Goal: Transaction & Acquisition: Book appointment/travel/reservation

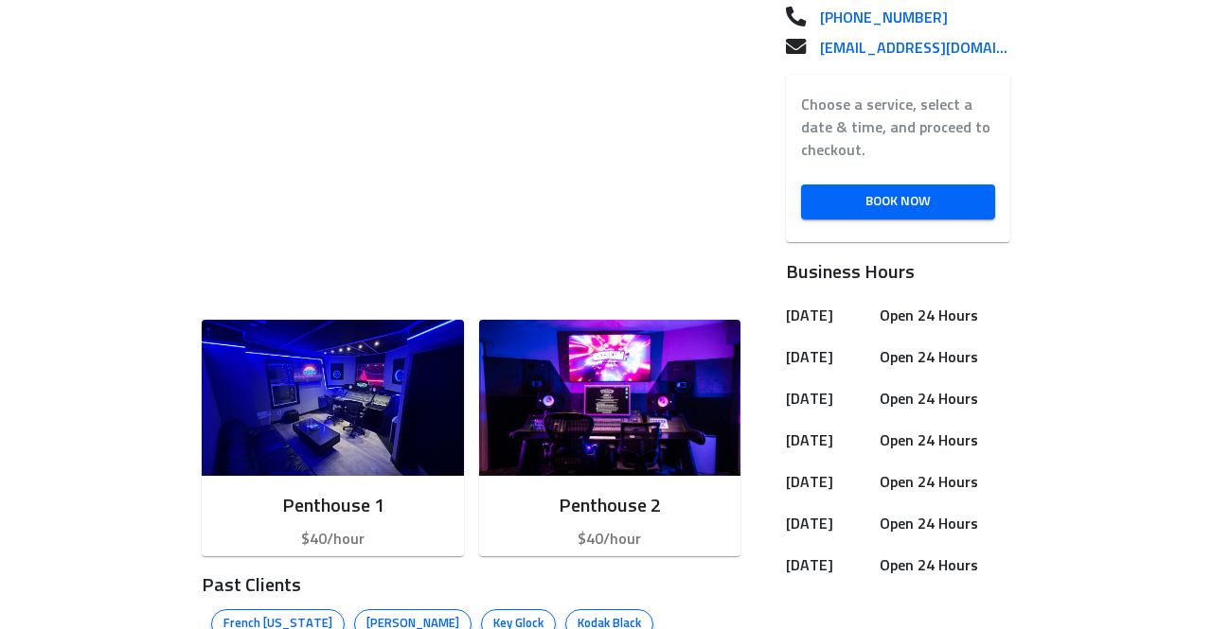
scroll to position [582, 0]
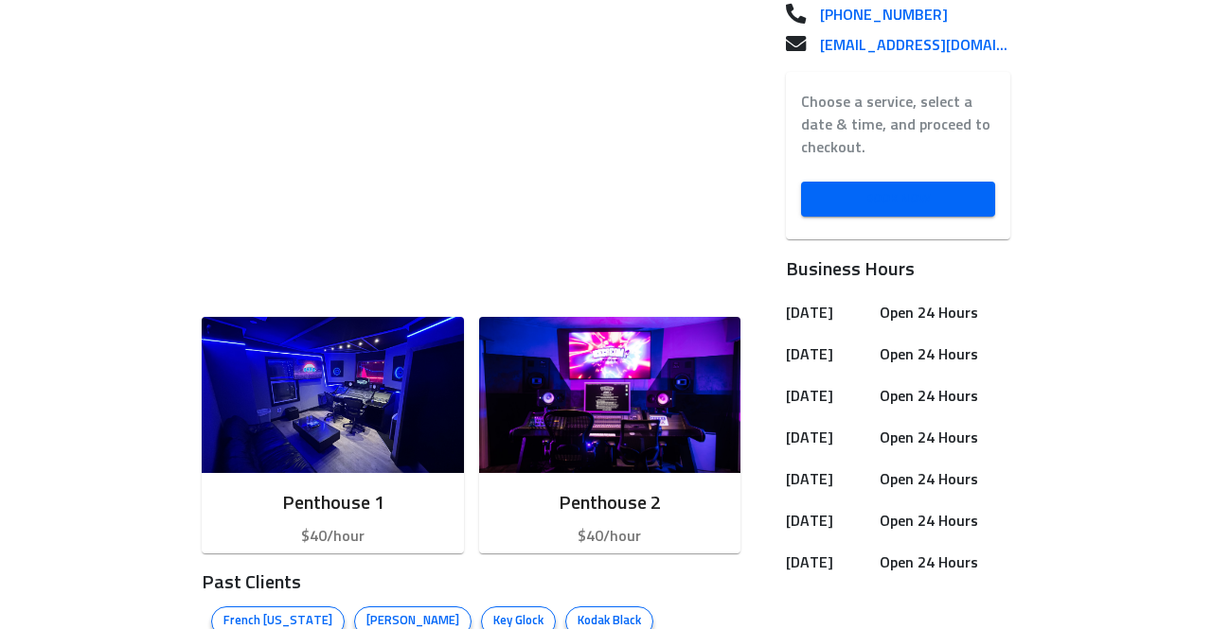
click at [868, 199] on span "Book Now" at bounding box center [897, 199] width 163 height 24
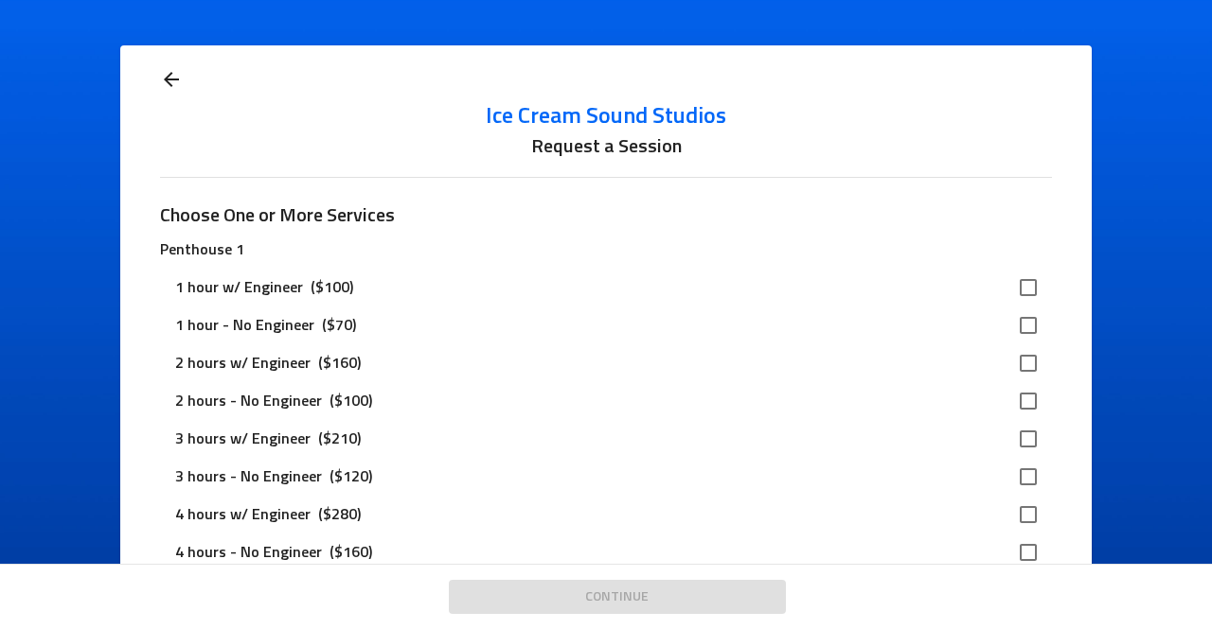
click at [456, 296] on div "1 hour w/ Engineer ($100)" at bounding box center [590, 287] width 830 height 23
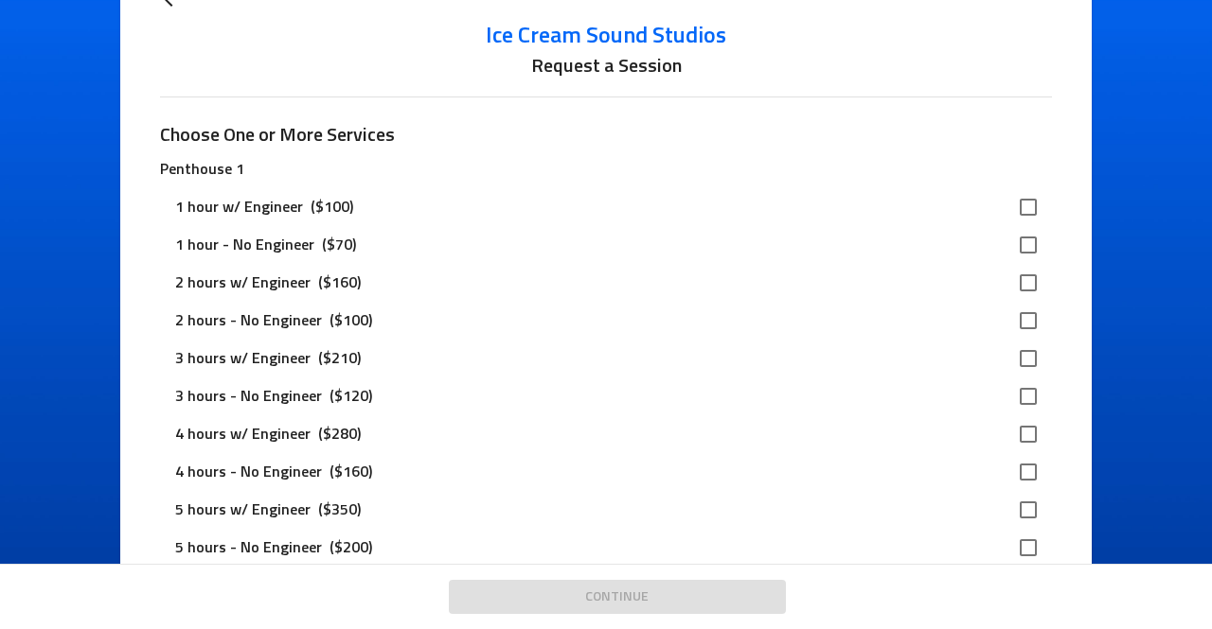
scroll to position [110, 0]
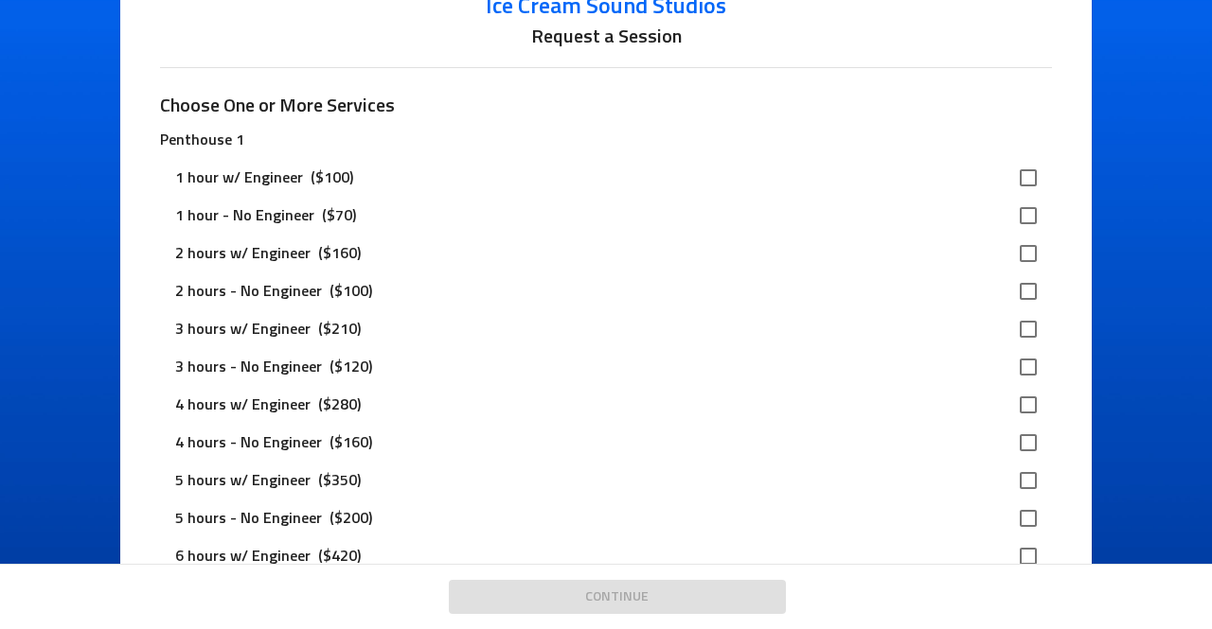
click at [1029, 176] on input "checkbox" at bounding box center [1028, 178] width 40 height 40
checkbox input "true"
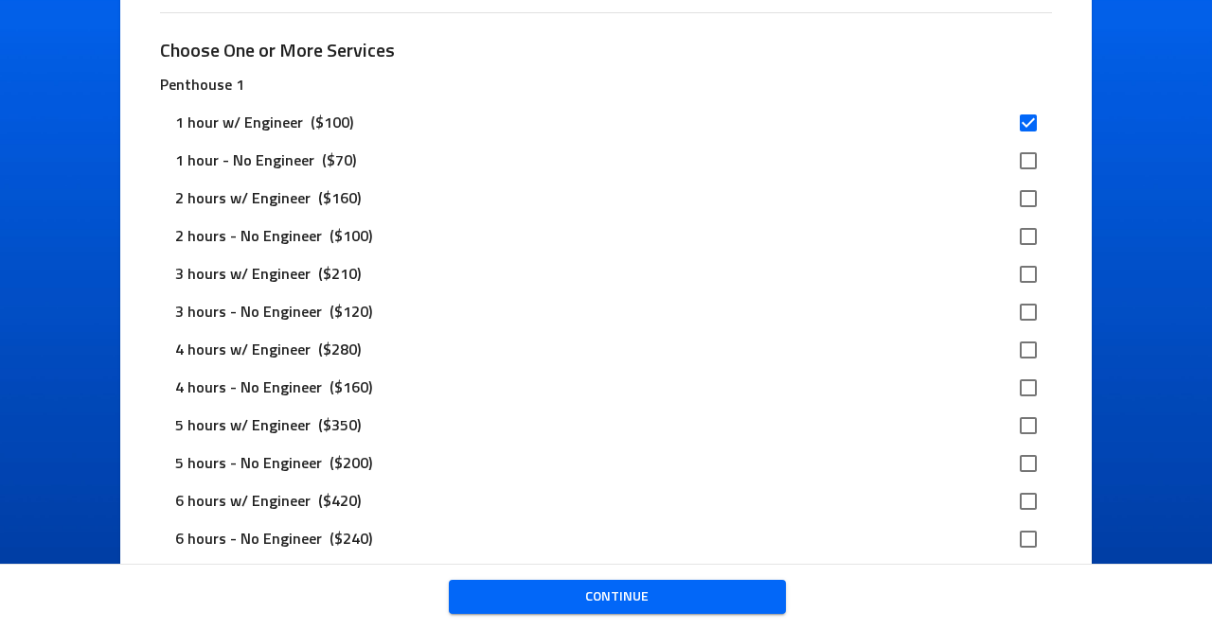
scroll to position [170, 0]
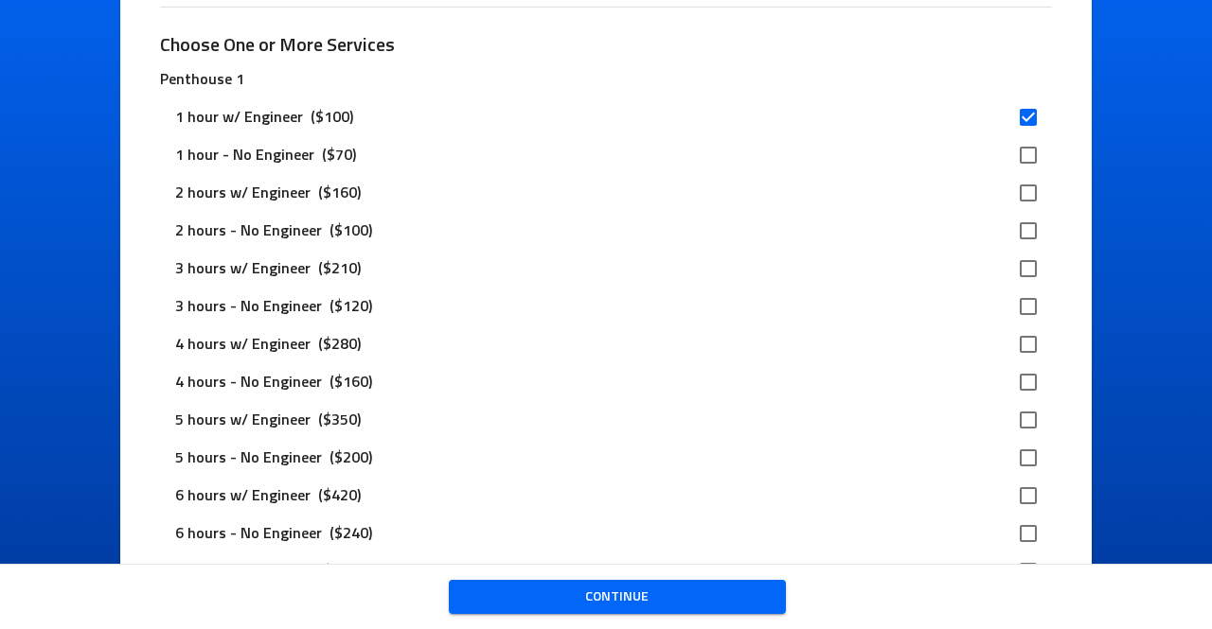
click at [599, 594] on span "Continue" at bounding box center [617, 598] width 307 height 24
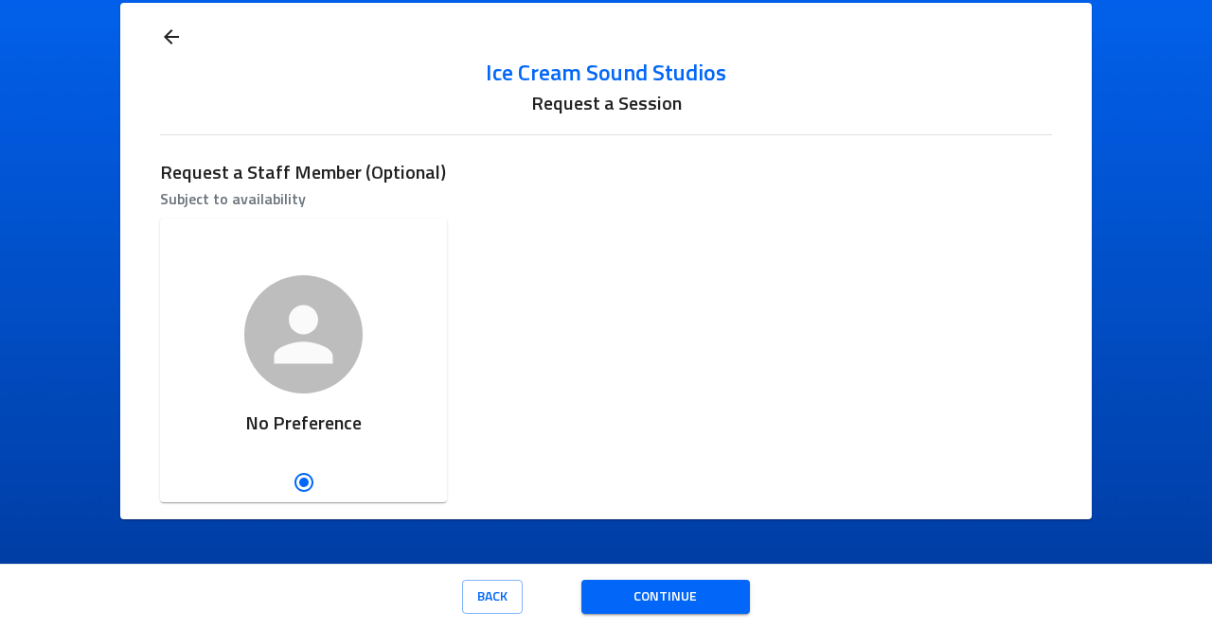
scroll to position [43, 0]
click at [544, 342] on div "Ice Cream Sound Studios Studio Manager [MEDICAL_DATA] Recording Engineer No Pre…" at bounding box center [605, 360] width 906 height 299
click at [611, 585] on button "Continue" at bounding box center [665, 597] width 168 height 35
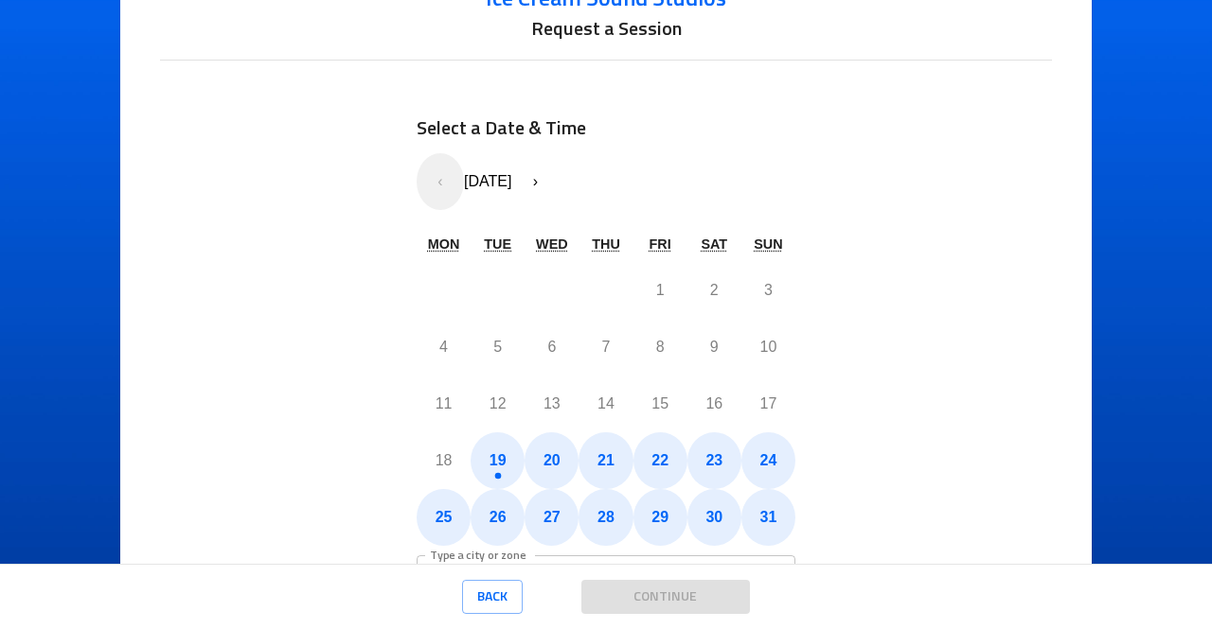
scroll to position [145, 0]
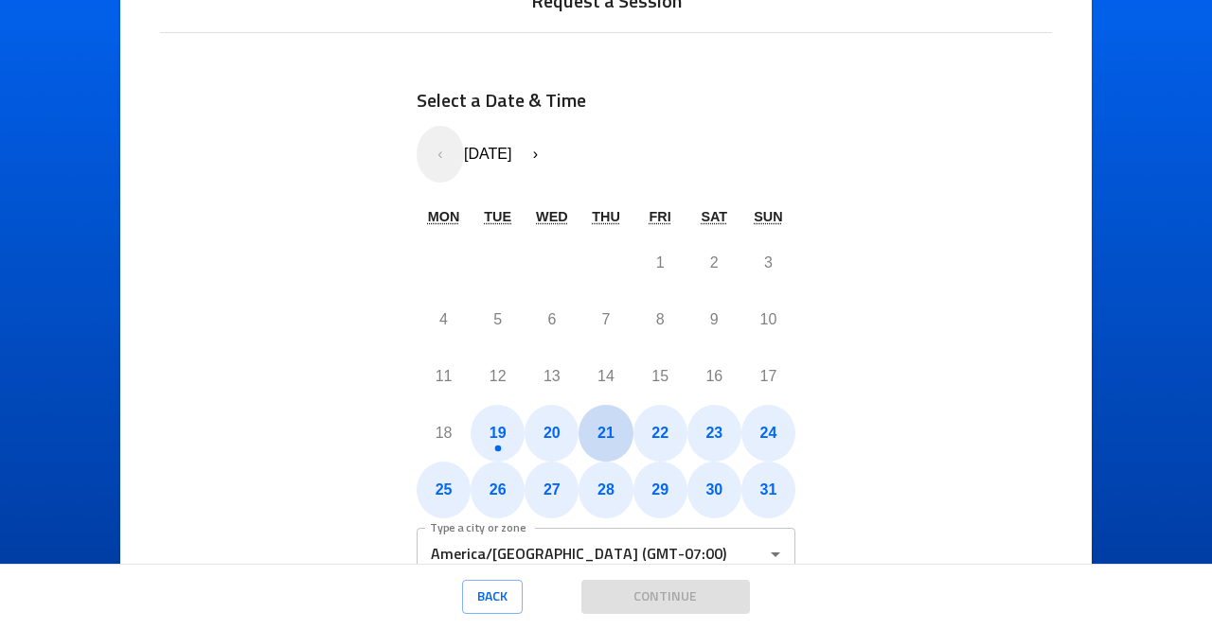
click at [602, 434] on abbr "21" at bounding box center [605, 433] width 17 height 16
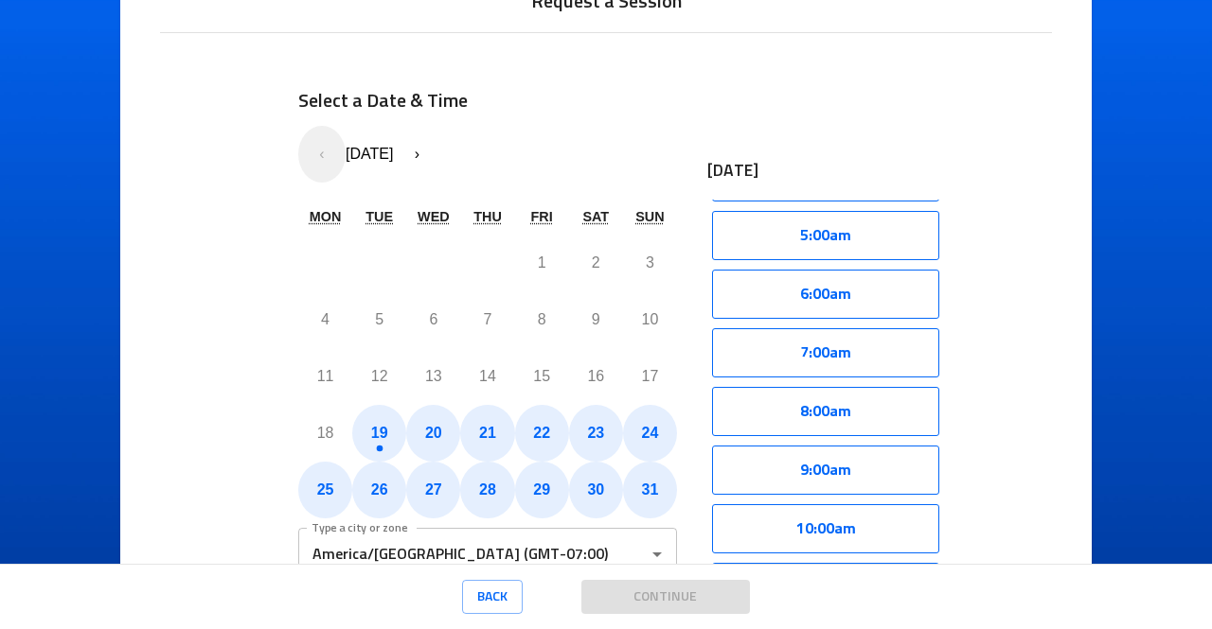
scroll to position [292, 0]
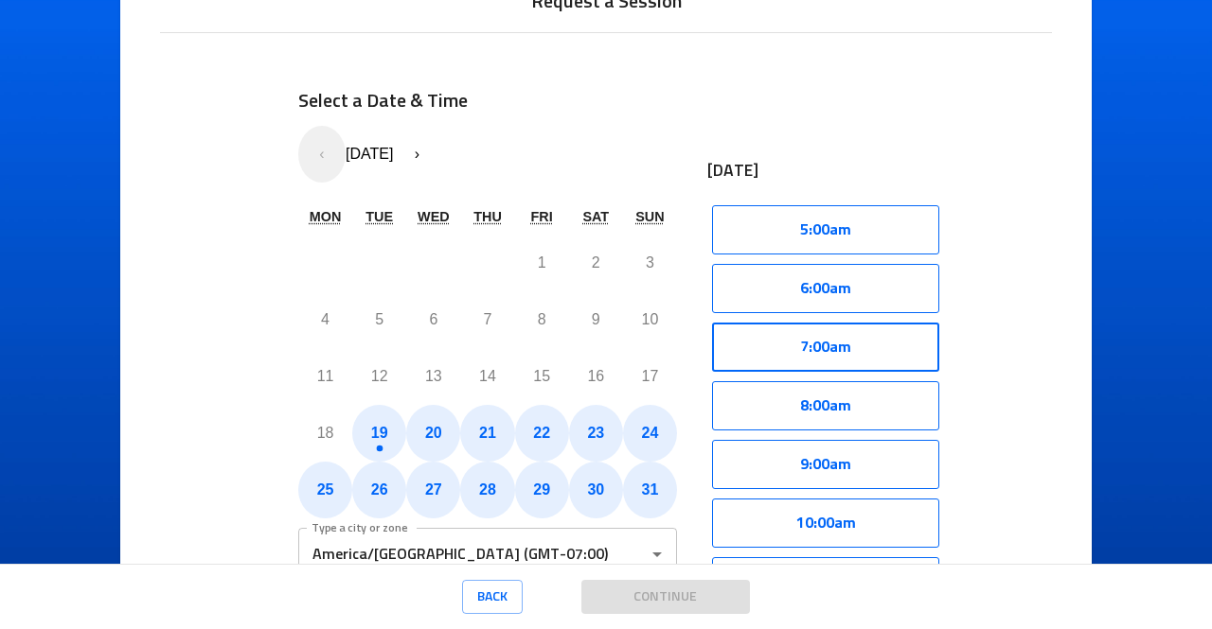
click at [863, 339] on button "7:00am" at bounding box center [825, 347] width 227 height 49
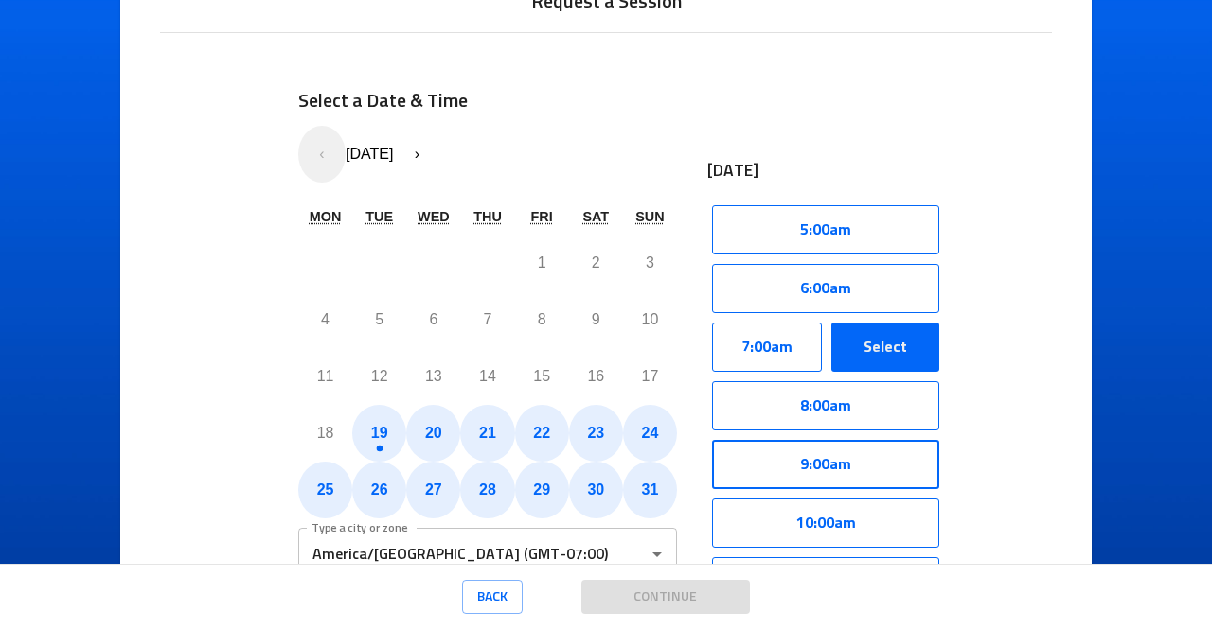
click at [846, 480] on button "9:00am" at bounding box center [825, 464] width 227 height 49
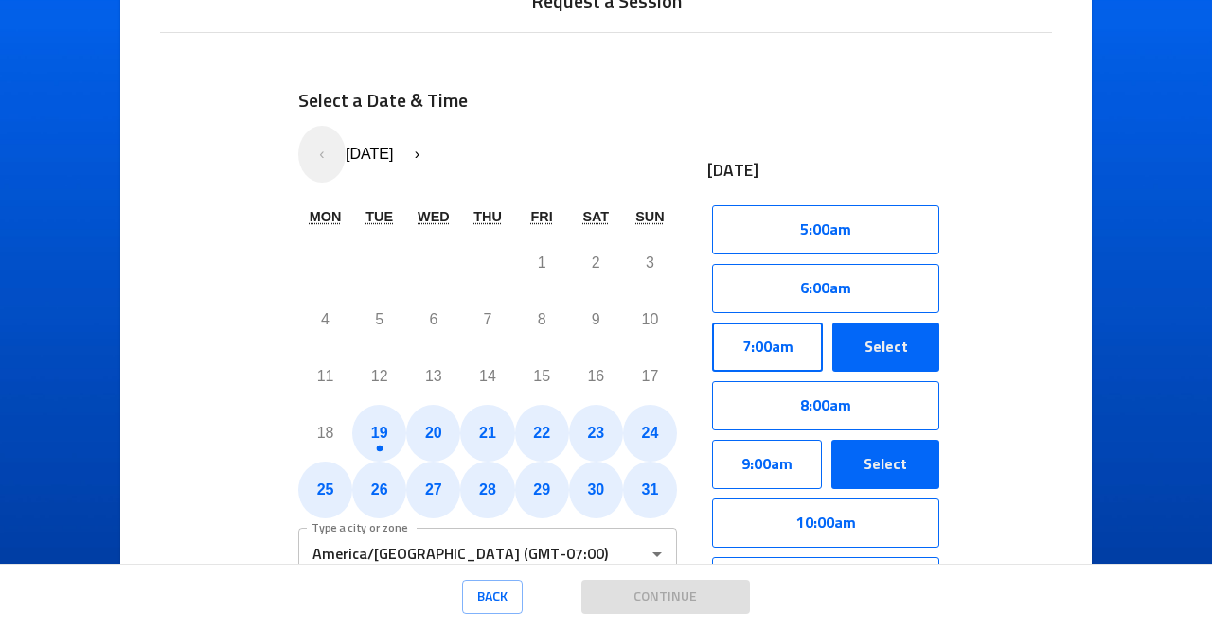
click at [775, 347] on button "7:00am" at bounding box center [767, 347] width 111 height 49
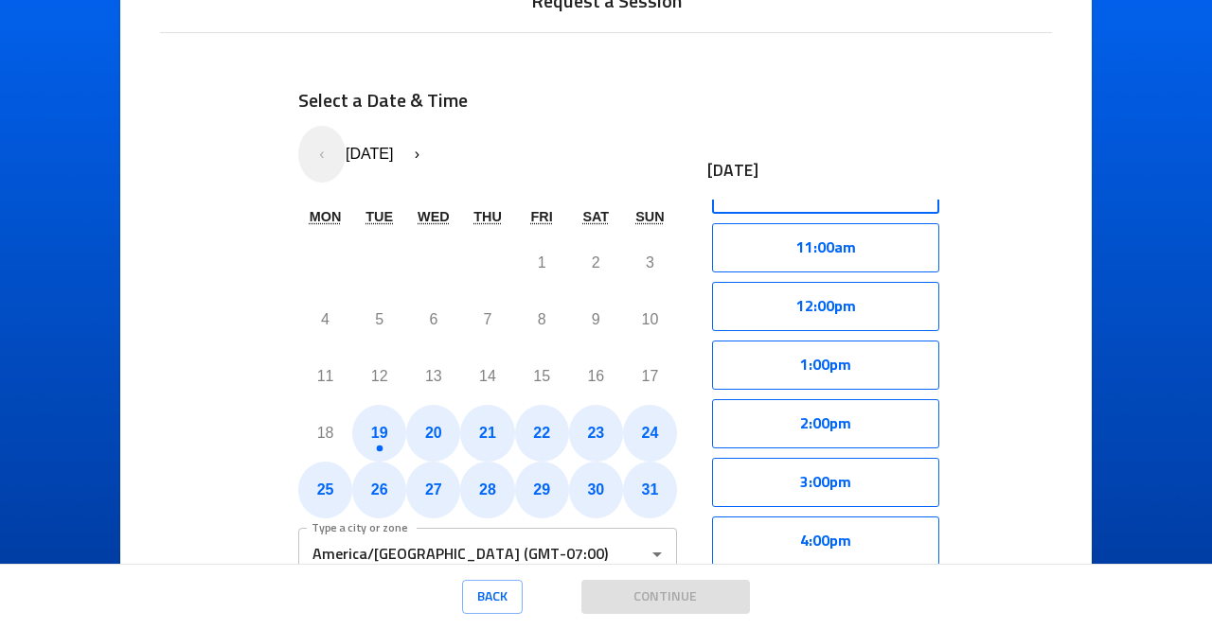
scroll to position [640, 0]
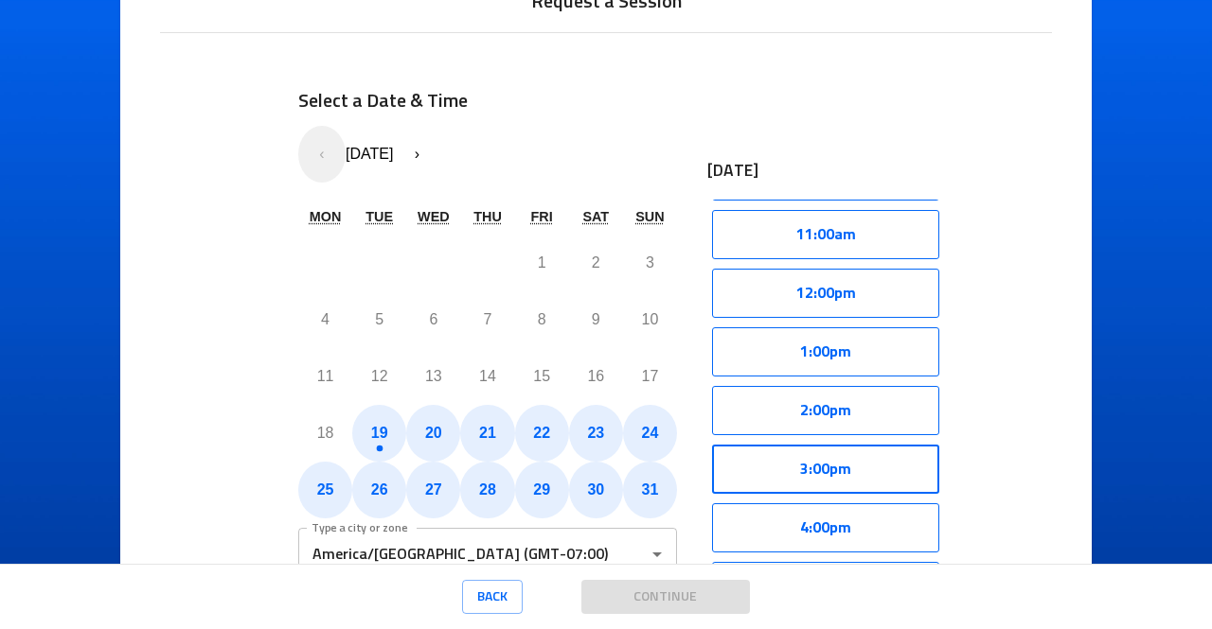
click at [844, 464] on button "3:00pm" at bounding box center [825, 469] width 227 height 49
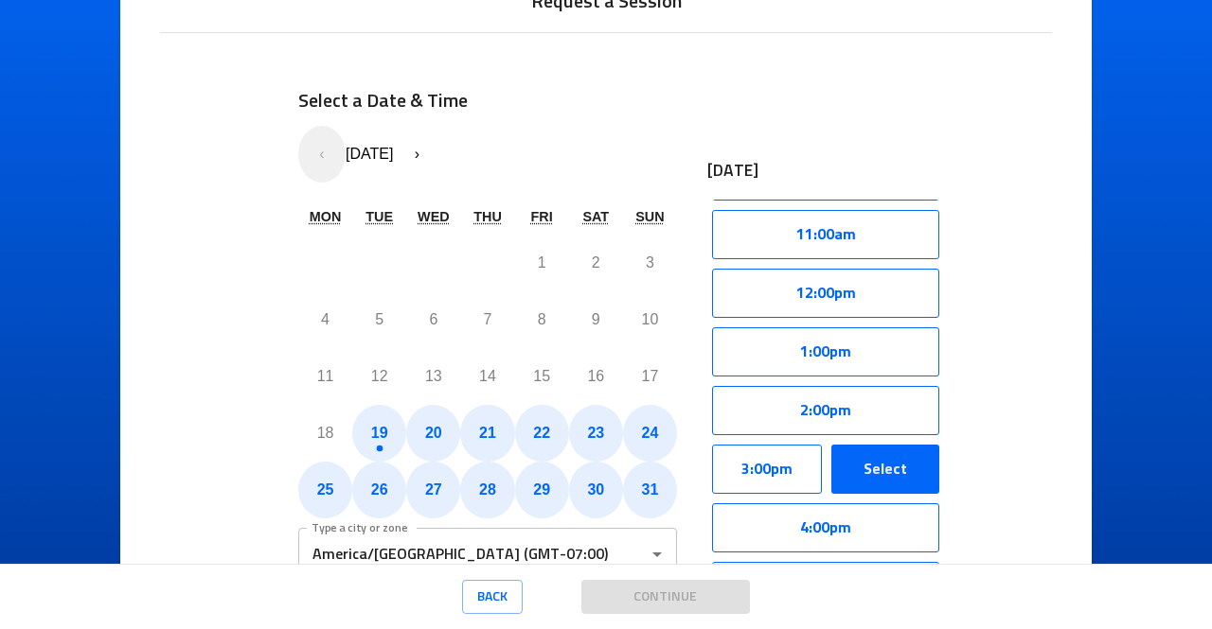
click at [865, 472] on button "Select" at bounding box center [885, 469] width 108 height 49
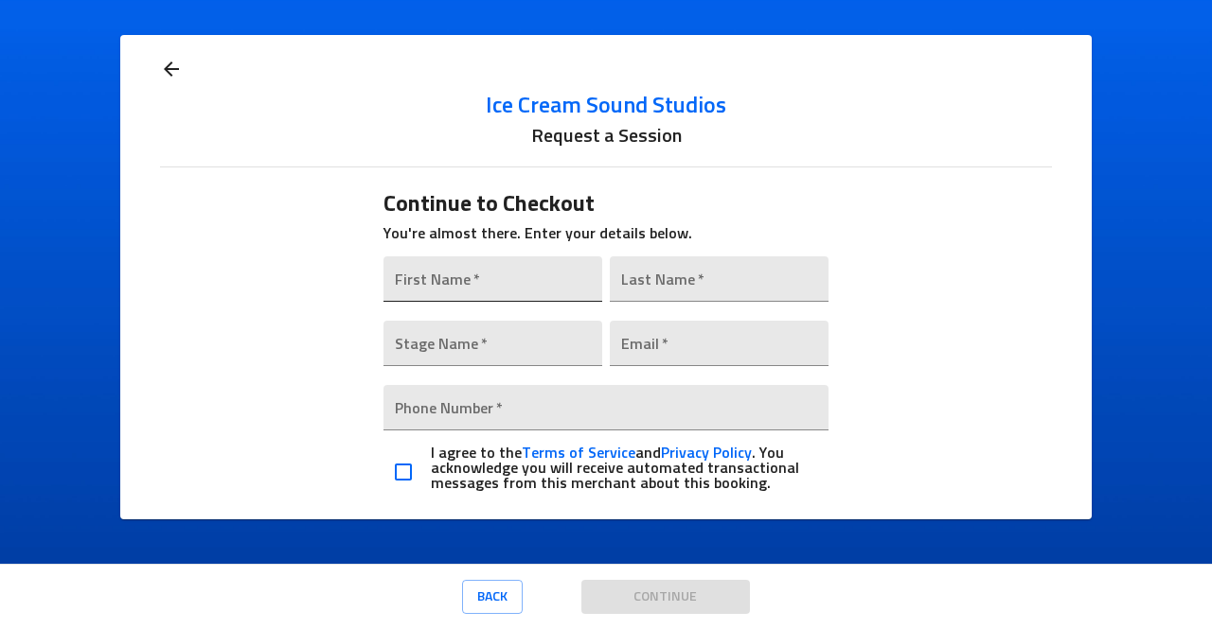
scroll to position [0, 0]
